Goal: Task Accomplishment & Management: Manage account settings

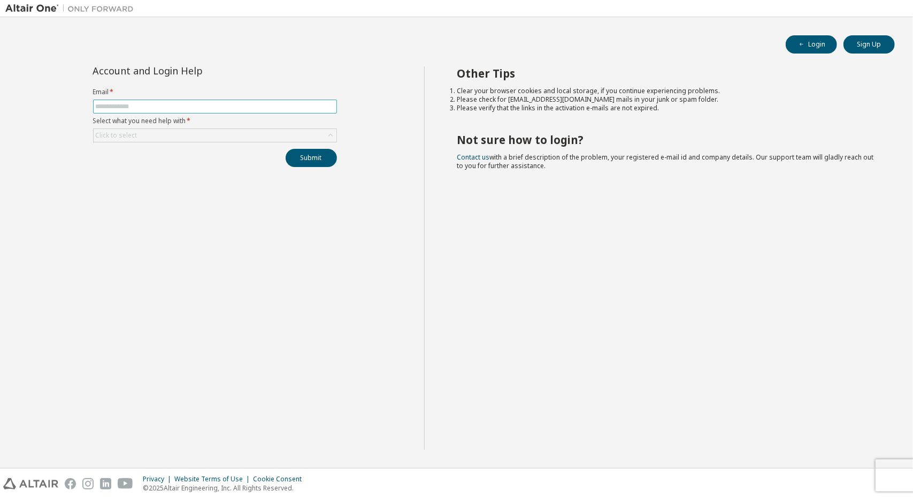
click at [181, 108] on input "text" at bounding box center [215, 106] width 239 height 9
type input "*"
type input "**********"
click at [269, 98] on form "**********" at bounding box center [215, 115] width 244 height 55
click at [221, 141] on div "Click to select" at bounding box center [215, 135] width 243 height 13
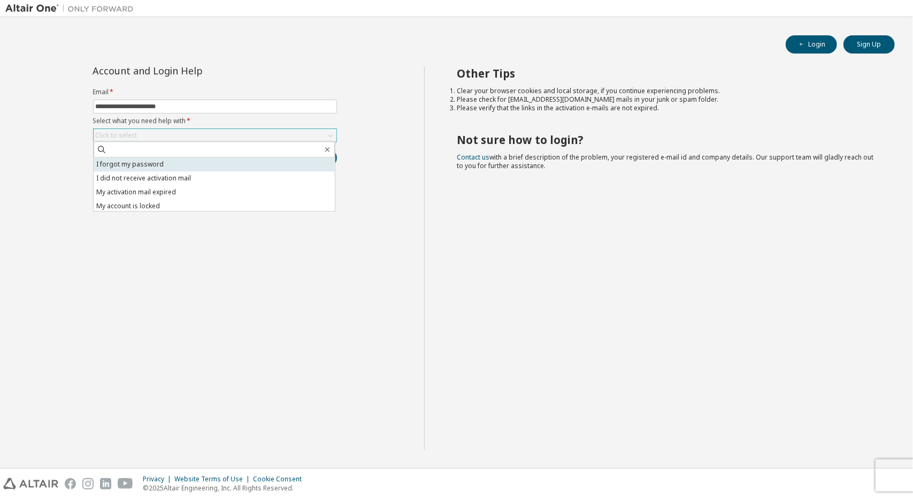
click at [151, 161] on li "I forgot my password" at bounding box center [214, 164] width 241 height 14
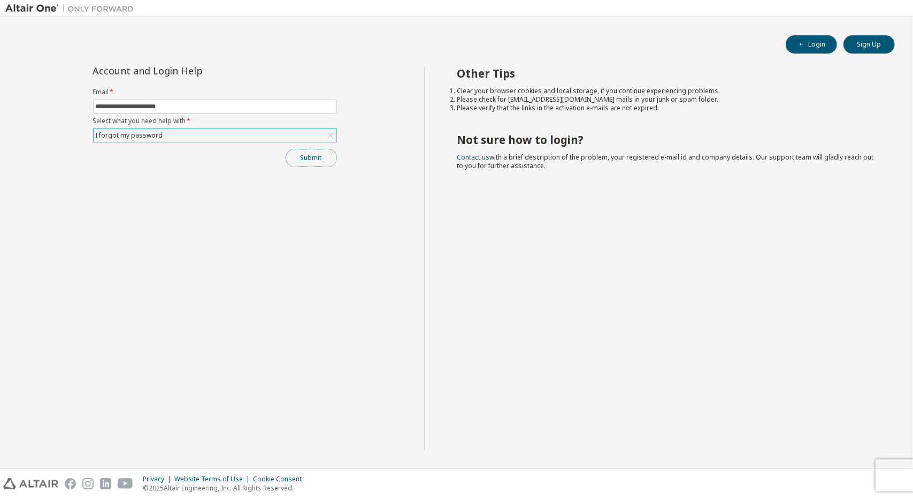
click at [303, 154] on button "Submit" at bounding box center [311, 158] width 51 height 18
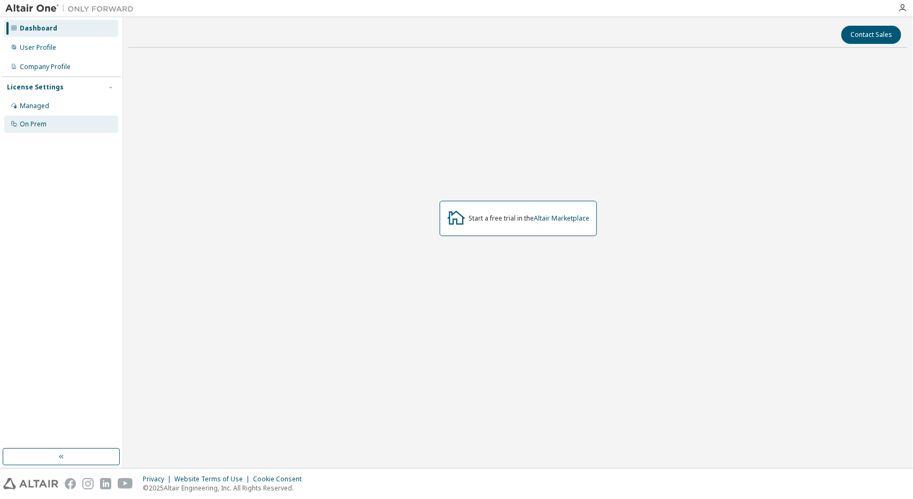
click at [39, 125] on div "On Prem" at bounding box center [33, 124] width 27 height 9
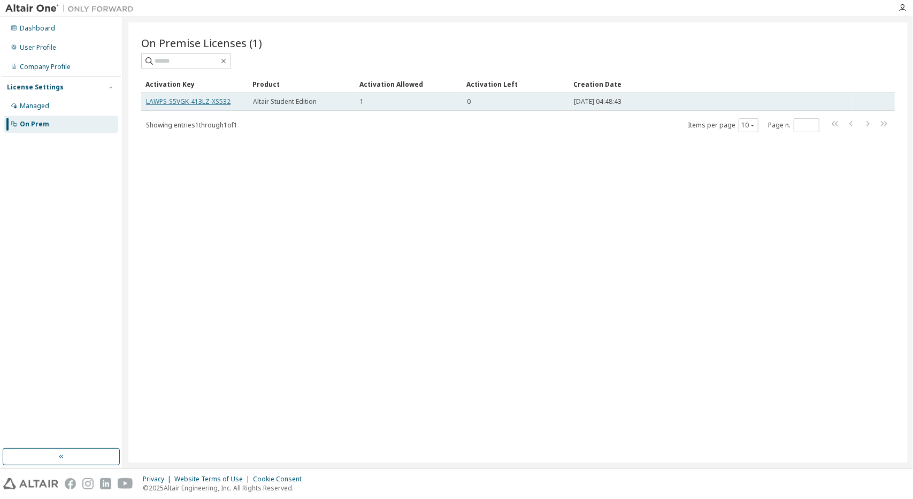
click at [161, 101] on link "LAWPS-S5VGK-413LZ-XS532" at bounding box center [188, 101] width 85 height 9
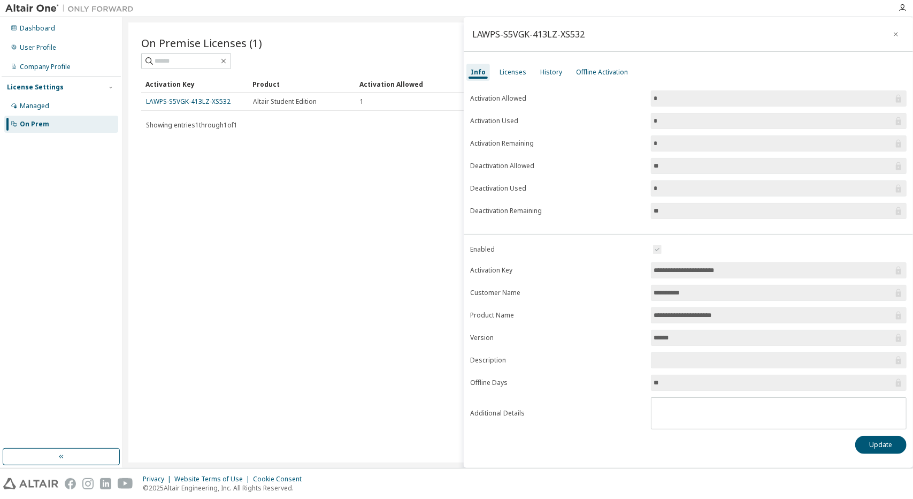
drag, startPoint x: 671, startPoint y: 125, endPoint x: 586, endPoint y: 124, distance: 85.6
click at [586, 124] on form "Activation Allowed * Activation Used * Activation Remaining * Deactivation Allo…" at bounding box center [688, 154] width 437 height 128
click at [594, 128] on form "Activation Allowed * Activation Used * Activation Remaining * Deactivation Allo…" at bounding box center [688, 154] width 437 height 128
drag, startPoint x: 651, startPoint y: 116, endPoint x: 774, endPoint y: 120, distance: 123.1
click at [774, 120] on form "Activation Allowed * Activation Used * Activation Remaining * Deactivation Allo…" at bounding box center [688, 154] width 437 height 128
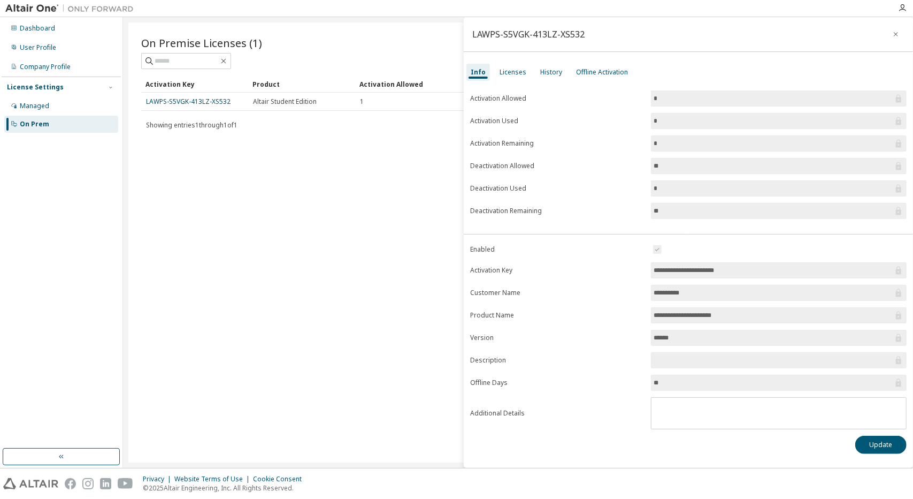
drag, startPoint x: 754, startPoint y: 267, endPoint x: 638, endPoint y: 270, distance: 116.7
click at [638, 270] on form "**********" at bounding box center [688, 336] width 437 height 186
